Goal: Find specific page/section: Find specific page/section

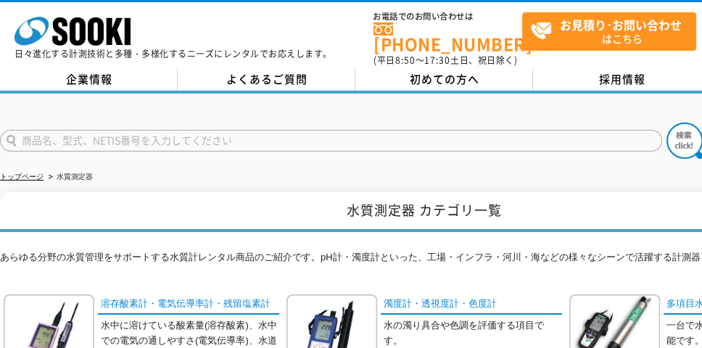
click at [23, 130] on input "text" at bounding box center [331, 141] width 662 height 22
type input "T"
click at [666, 123] on button at bounding box center [684, 141] width 36 height 36
click at [130, 130] on input "東亜DKK製ｐｈ計　ＨＣ" at bounding box center [331, 141] width 662 height 22
click at [666, 123] on button at bounding box center [684, 141] width 36 height 36
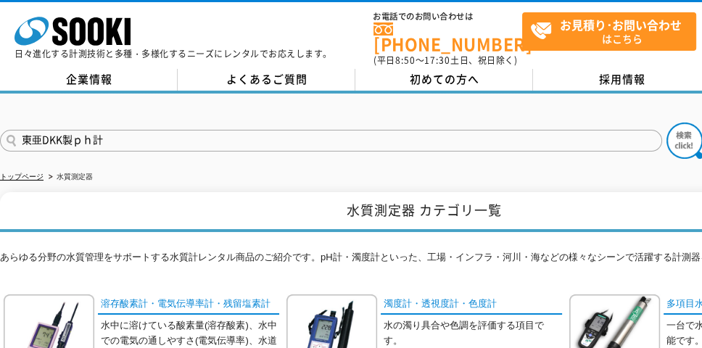
click at [20, 130] on input "東亜DKK製ｐｈ計" at bounding box center [331, 141] width 662 height 22
type input "ｐｈ計"
click at [666, 123] on button at bounding box center [684, 141] width 36 height 36
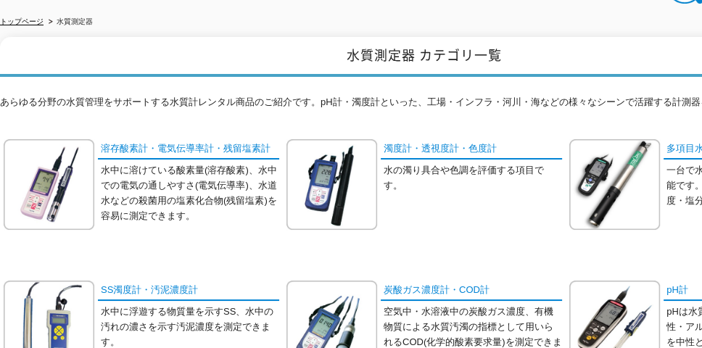
scroll to position [145, 0]
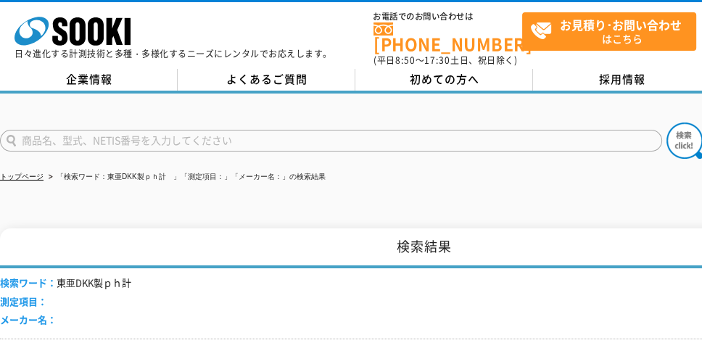
click at [101, 173] on li "「検索ワード：東亜DKK製ｐｈ計　」「測定項目：」「メーカー名：」の検索結果" at bounding box center [186, 177] width 280 height 15
